Goal: Task Accomplishment & Management: Manage account settings

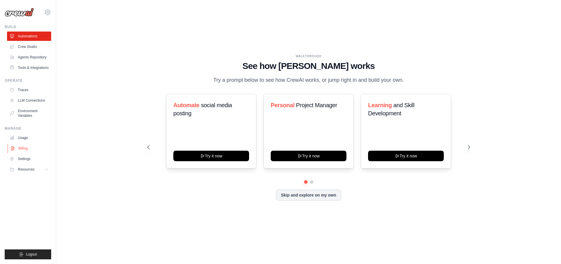
click at [28, 153] on link "Billing" at bounding box center [30, 148] width 44 height 9
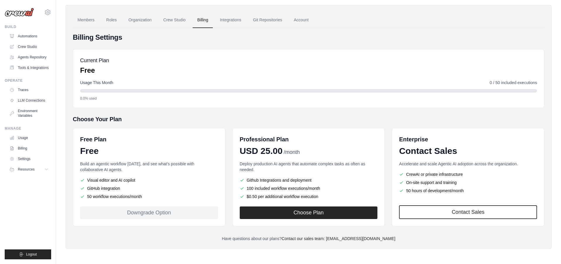
scroll to position [18, 0]
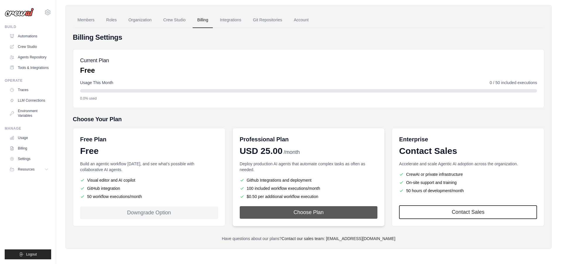
click at [299, 211] on button "Choose Plan" at bounding box center [309, 213] width 138 height 13
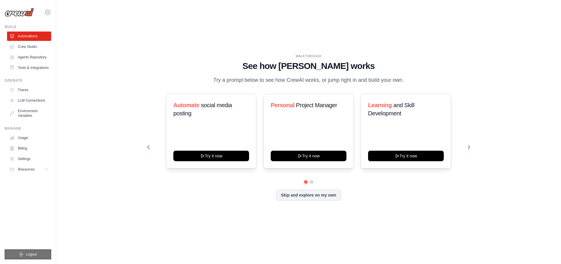
click at [37, 255] on button "Logout" at bounding box center [28, 255] width 47 height 10
click at [29, 254] on span "Logout" at bounding box center [31, 254] width 11 height 5
